Goal: Find specific page/section: Find specific page/section

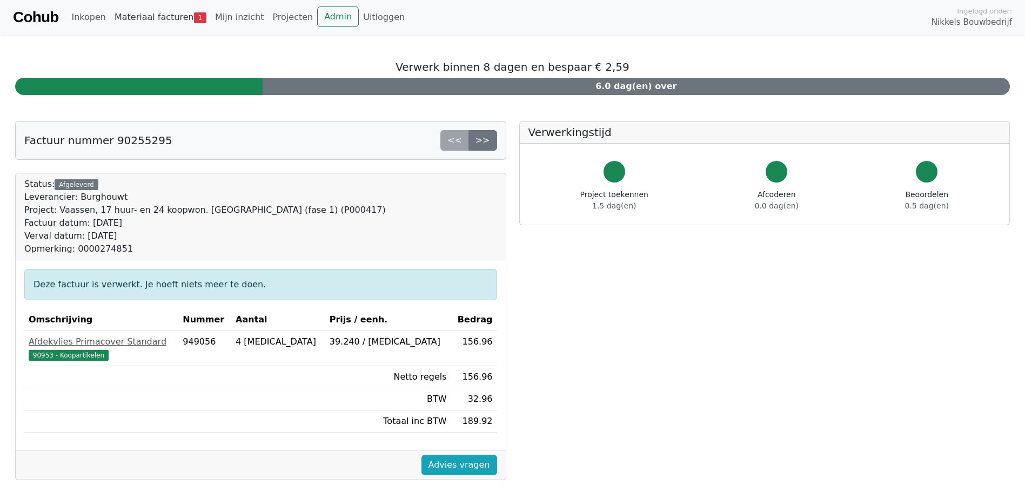
click at [164, 16] on link "Materiaal facturen 1" at bounding box center [160, 17] width 101 height 22
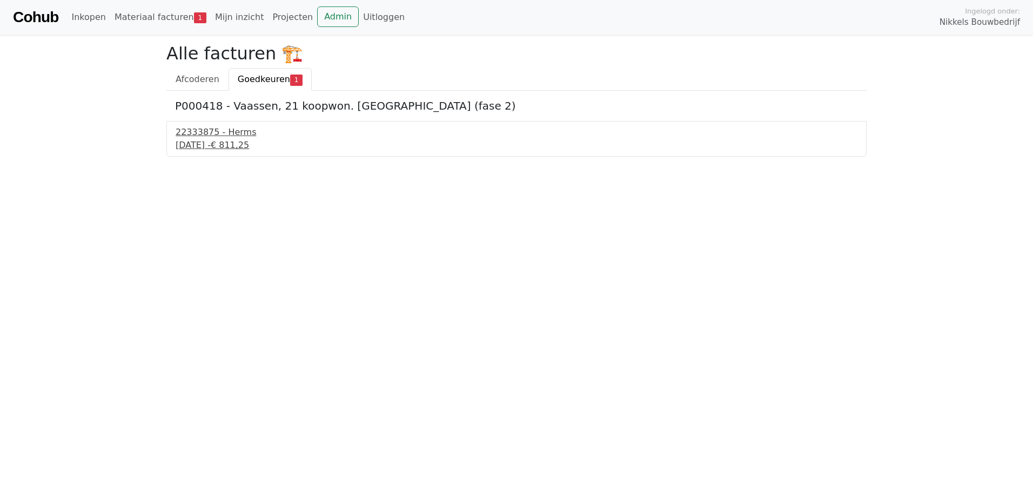
click at [233, 144] on div "[DATE] - € 811,25" at bounding box center [517, 145] width 682 height 13
